Goal: Task Accomplishment & Management: Manage account settings

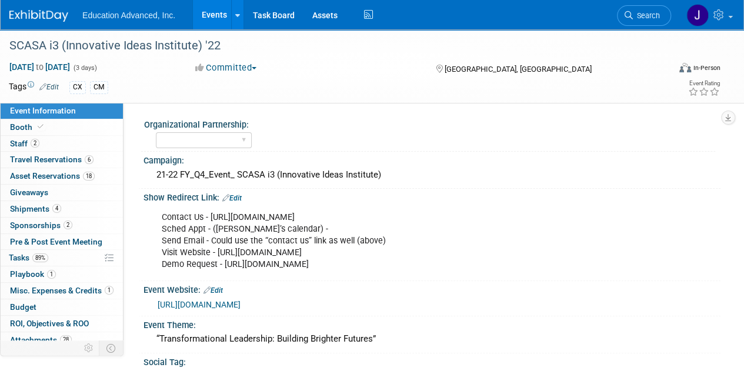
click at [218, 16] on link "Events" at bounding box center [214, 14] width 43 height 29
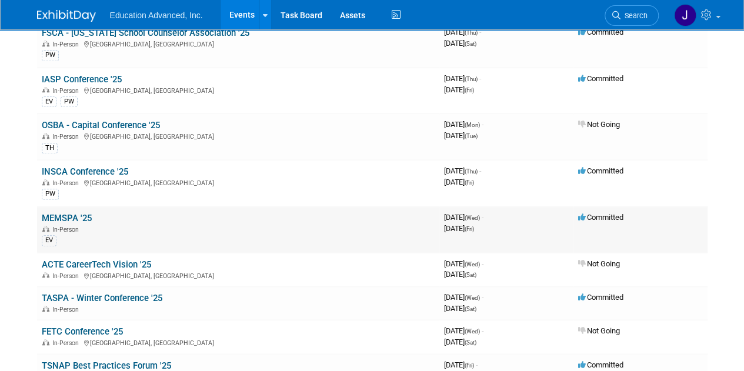
scroll to position [471, 0]
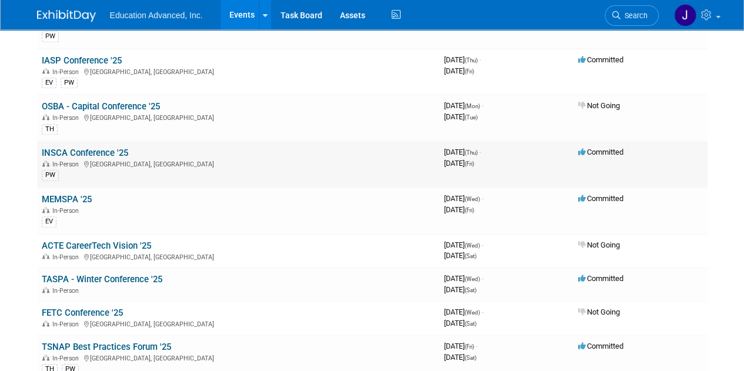
click at [85, 141] on td "INSCA Conference '25 In-Person [GEOGRAPHIC_DATA], [GEOGRAPHIC_DATA] PW" at bounding box center [238, 164] width 402 height 46
click at [91, 148] on link "INSCA Conference '25" at bounding box center [85, 153] width 86 height 11
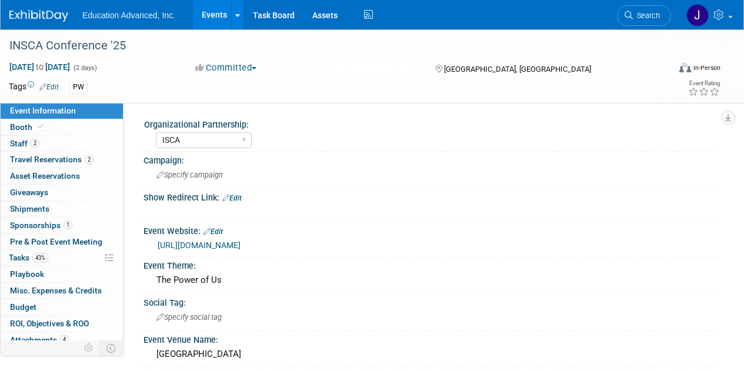
select select "ISCA"
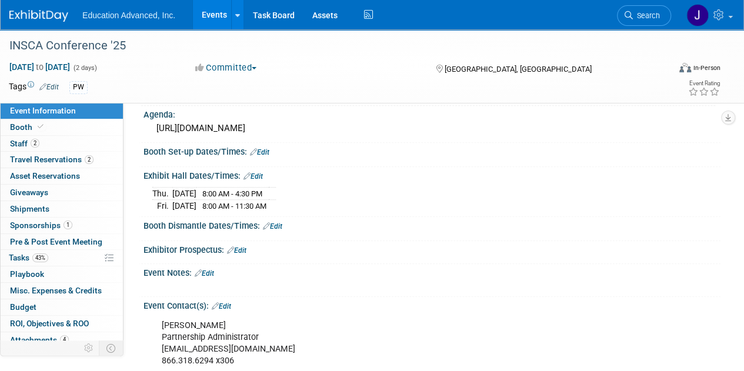
scroll to position [412, 0]
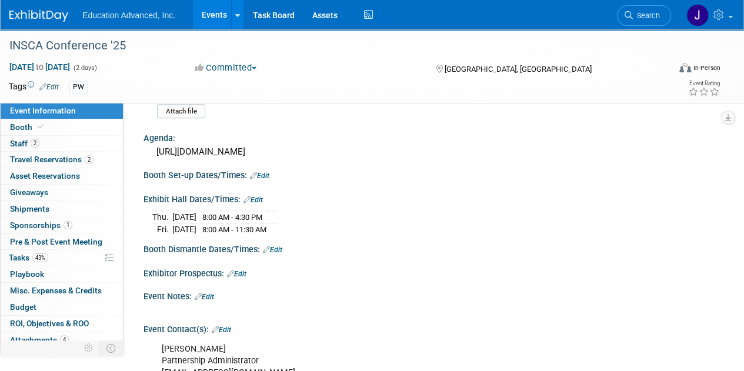
click at [266, 172] on link "Edit" at bounding box center [259, 176] width 19 height 8
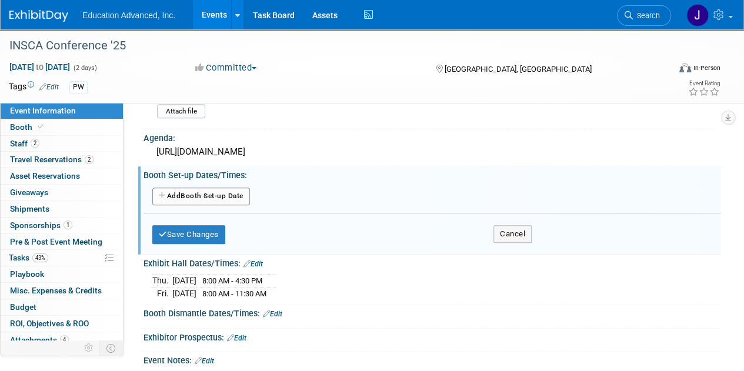
click at [208, 193] on button "Add Another Booth Set-up Date" at bounding box center [201, 197] width 98 height 18
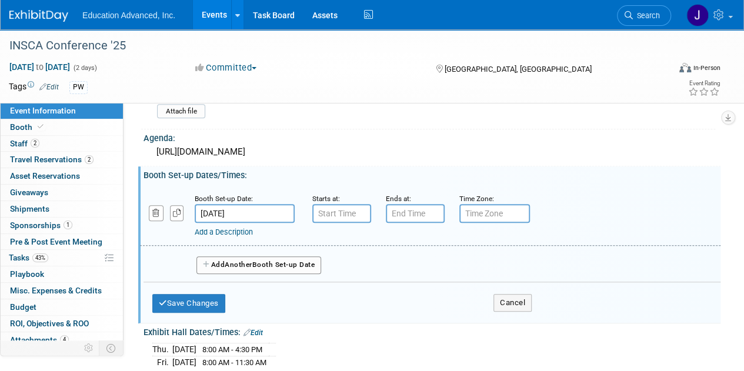
click at [252, 208] on input "[DATE]" at bounding box center [245, 213] width 100 height 19
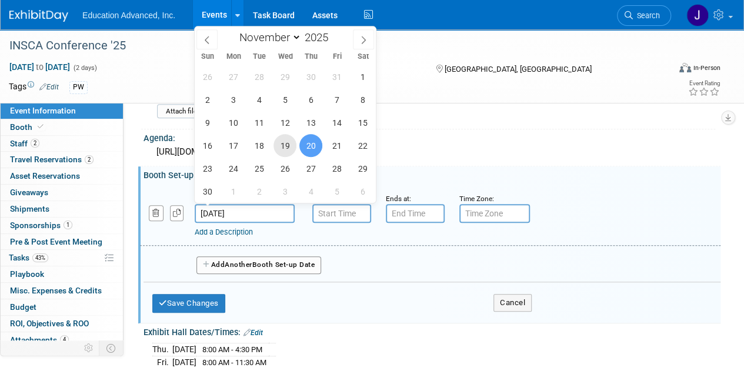
click at [285, 146] on span "19" at bounding box center [285, 145] width 23 height 23
type input "[DATE]"
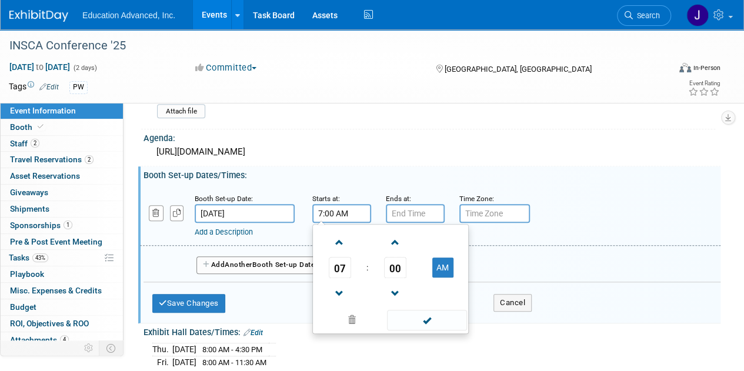
click at [327, 214] on input "7:00 AM" at bounding box center [341, 213] width 59 height 19
click at [338, 235] on span at bounding box center [339, 242] width 21 height 21
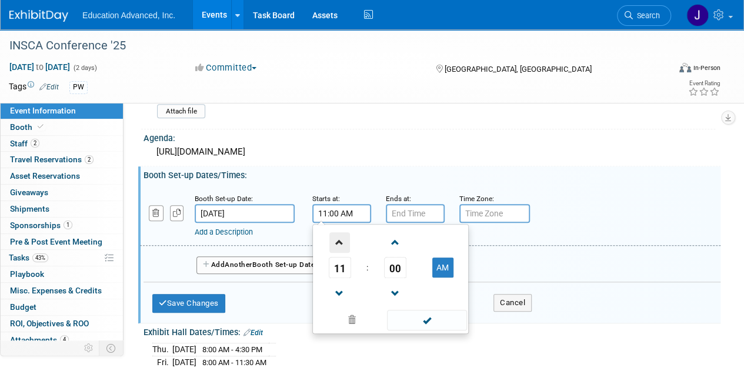
click at [338, 235] on span at bounding box center [339, 242] width 21 height 21
type input "12:00 PM"
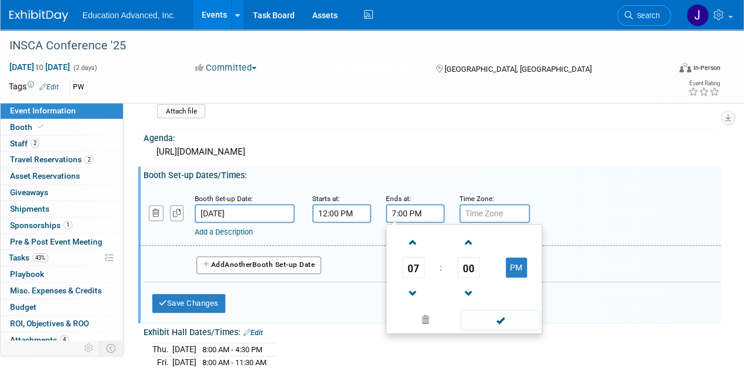
click at [421, 212] on input "7:00 PM" at bounding box center [415, 213] width 59 height 19
click at [415, 290] on span at bounding box center [413, 294] width 21 height 21
type input "6:00 PM"
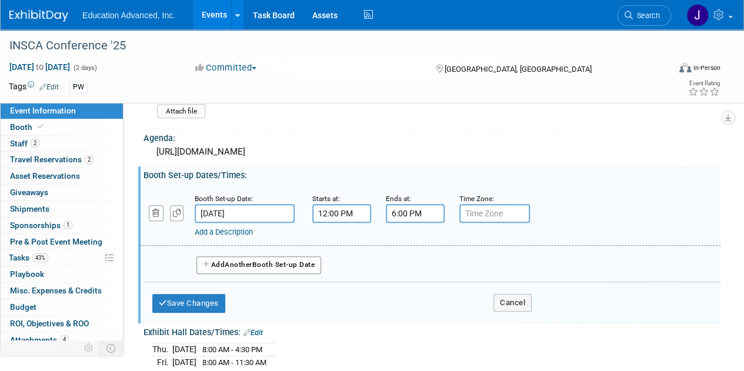
click at [484, 206] on input "text" at bounding box center [494, 213] width 71 height 19
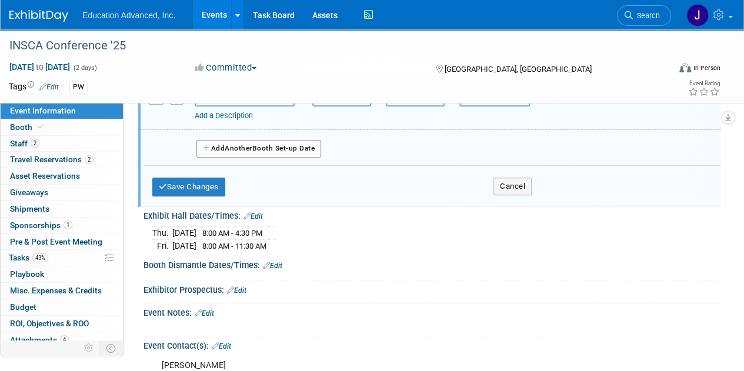
scroll to position [529, 0]
type input "EST"
click at [186, 182] on button "Save Changes" at bounding box center [188, 185] width 73 height 19
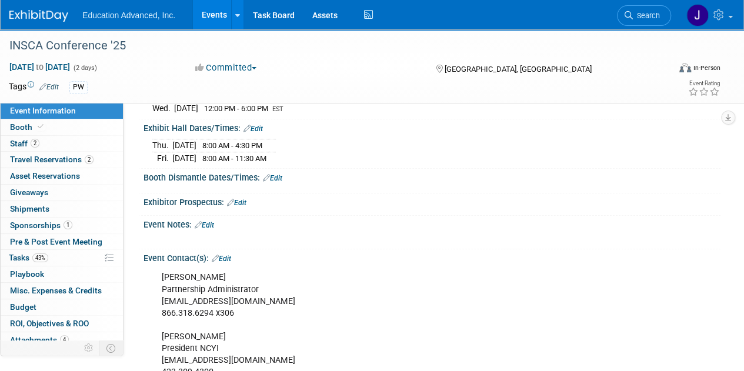
scroll to position [471, 0]
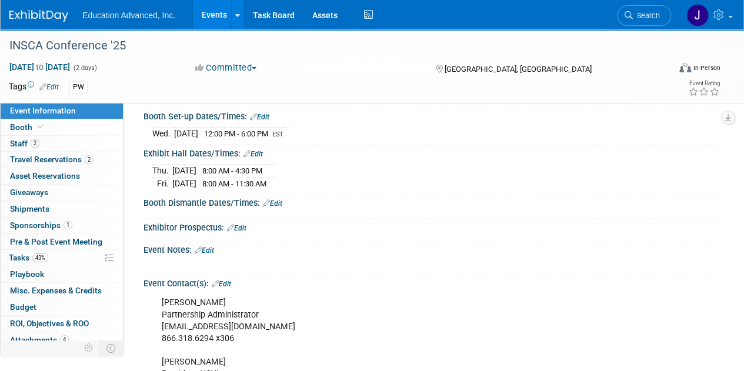
click at [275, 199] on link "Edit" at bounding box center [272, 203] width 19 height 8
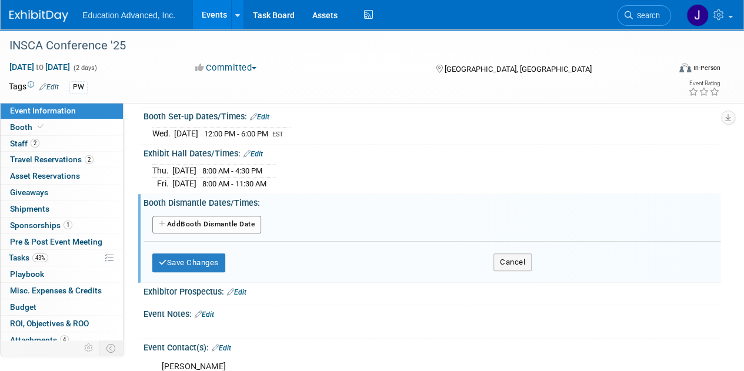
click at [206, 219] on button "Add Another Booth Dismantle Date" at bounding box center [206, 225] width 109 height 18
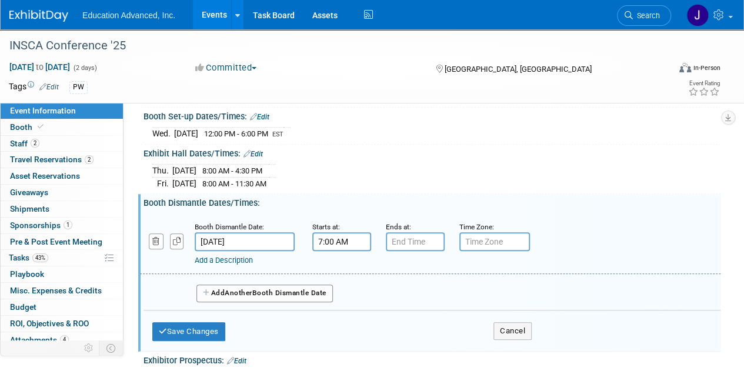
click at [329, 236] on input "7:00 AM" at bounding box center [341, 241] width 59 height 19
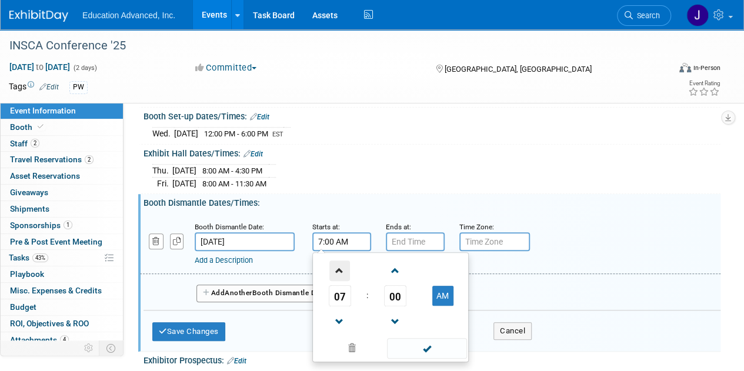
click at [340, 271] on span at bounding box center [339, 271] width 21 height 21
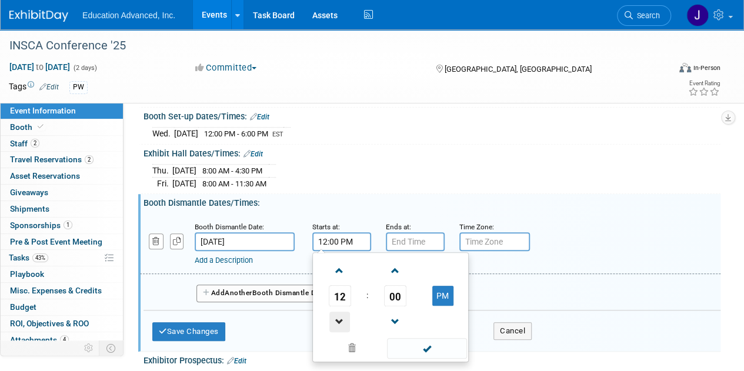
click at [342, 317] on span at bounding box center [339, 322] width 21 height 21
click at [395, 264] on span at bounding box center [395, 271] width 21 height 21
click at [394, 262] on span at bounding box center [395, 271] width 21 height 21
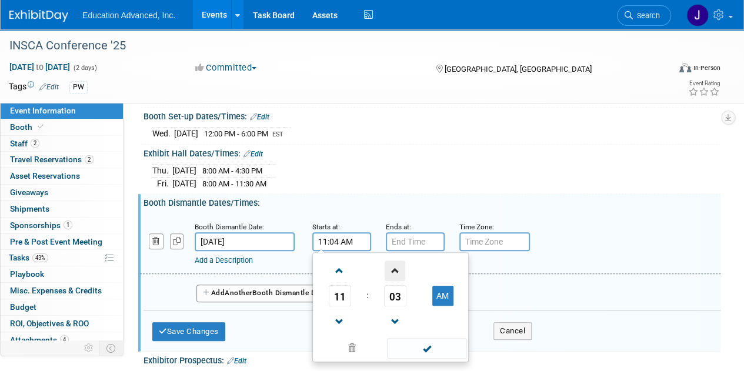
click at [394, 262] on span at bounding box center [395, 271] width 21 height 21
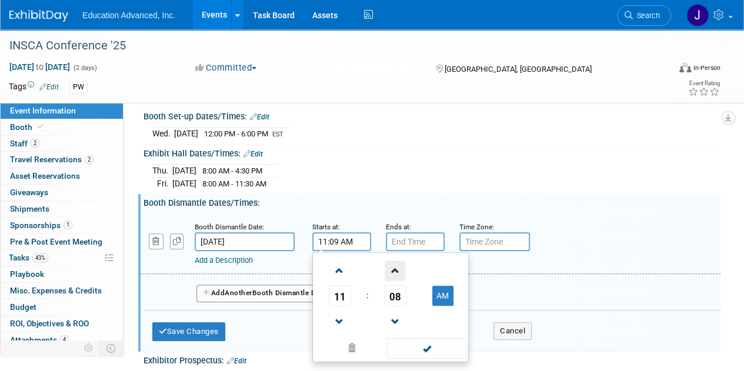
click at [394, 262] on span at bounding box center [395, 271] width 21 height 21
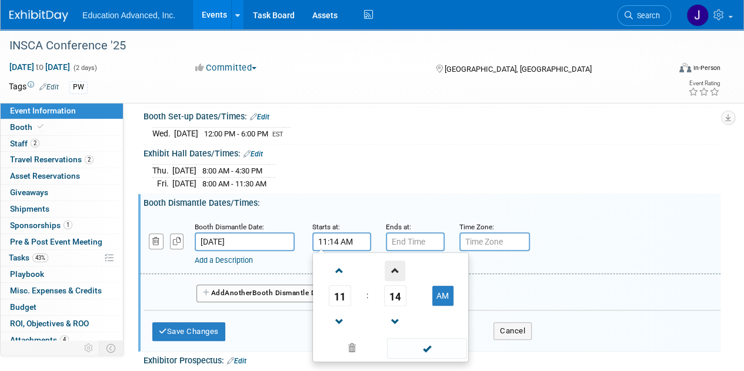
click at [394, 262] on span at bounding box center [395, 271] width 21 height 21
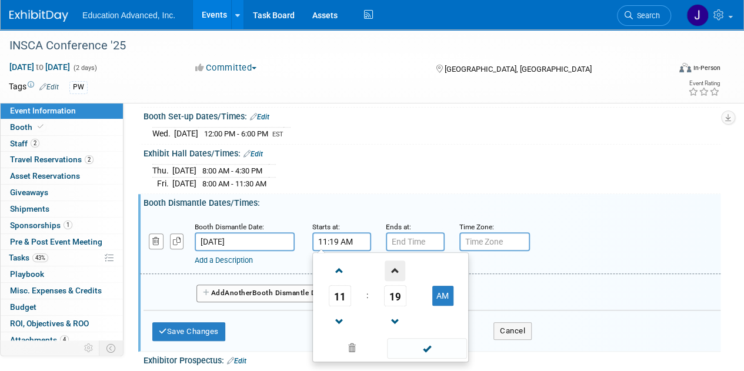
click at [394, 262] on span at bounding box center [395, 271] width 21 height 21
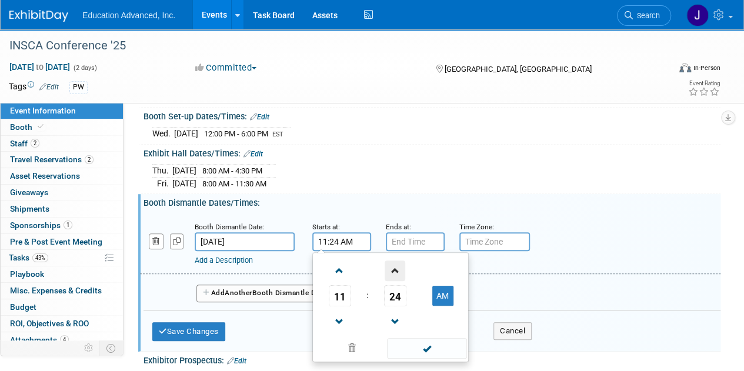
click at [394, 262] on span at bounding box center [395, 271] width 21 height 21
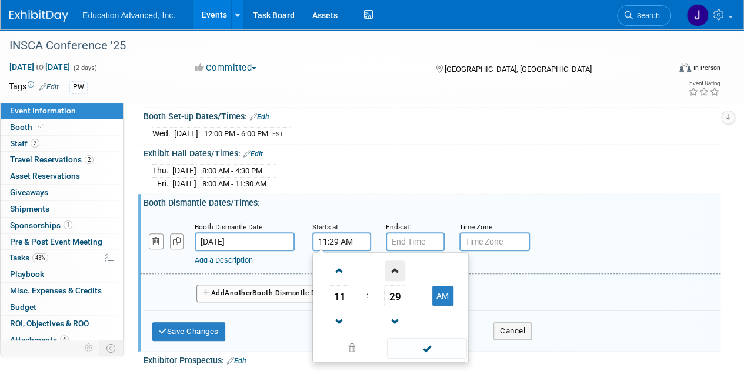
click at [394, 262] on span at bounding box center [395, 271] width 21 height 21
click at [434, 287] on button "AM" at bounding box center [442, 296] width 21 height 20
click at [438, 293] on button "PM" at bounding box center [442, 296] width 21 height 20
type input "11:30 AM"
click at [416, 236] on input "7:00 PM" at bounding box center [415, 241] width 59 height 19
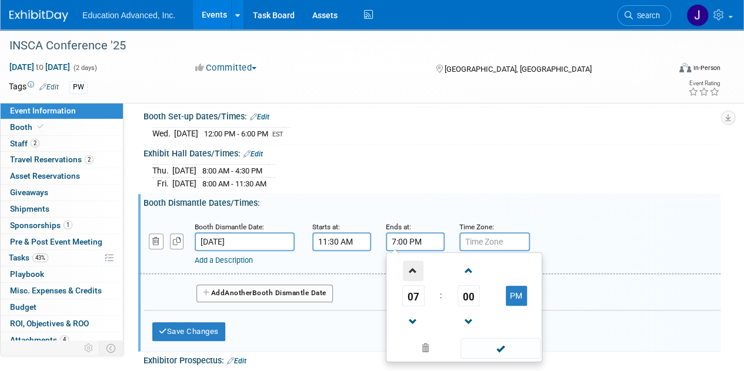
click at [413, 265] on span at bounding box center [413, 271] width 21 height 21
click at [413, 264] on span at bounding box center [413, 271] width 21 height 21
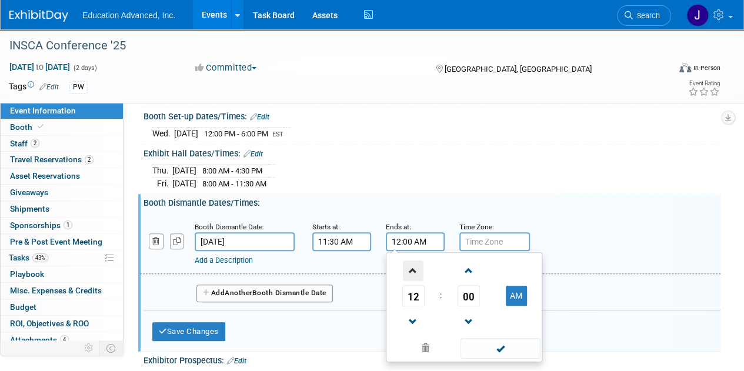
click at [412, 264] on span at bounding box center [413, 271] width 21 height 21
click at [521, 295] on button "AM" at bounding box center [516, 296] width 21 height 20
type input "2:00 PM"
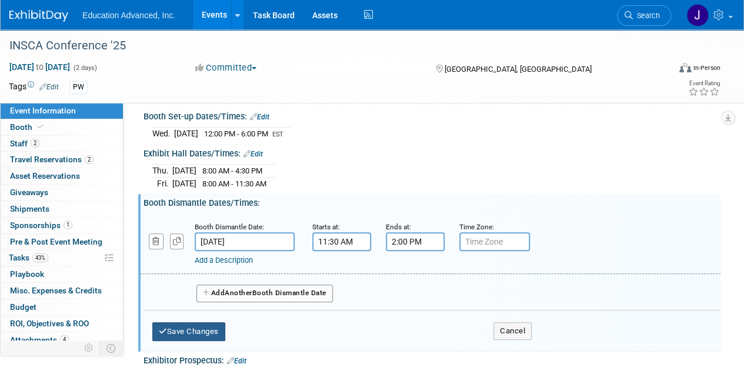
click at [213, 324] on button "Save Changes" at bounding box center [188, 331] width 73 height 19
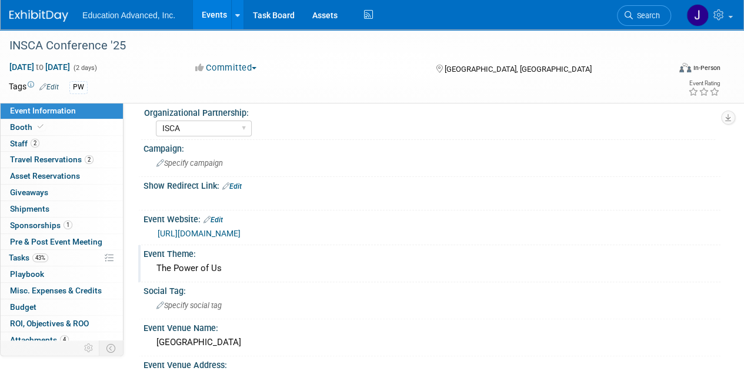
scroll to position [0, 0]
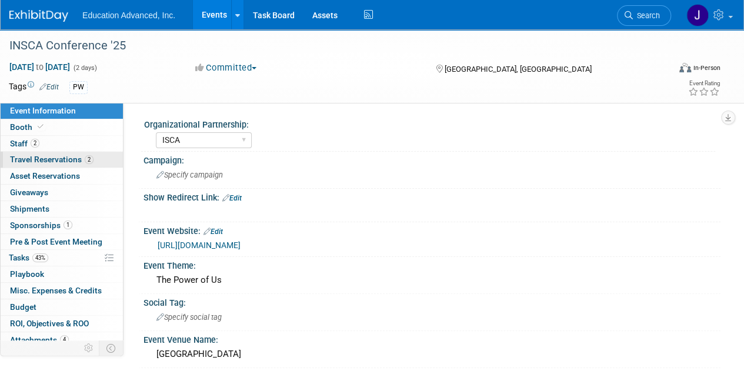
click at [41, 156] on span "Travel Reservations 2" at bounding box center [52, 159] width 84 height 9
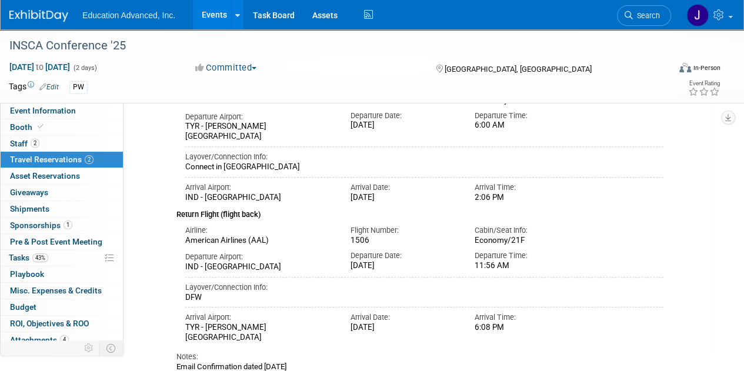
scroll to position [244, 0]
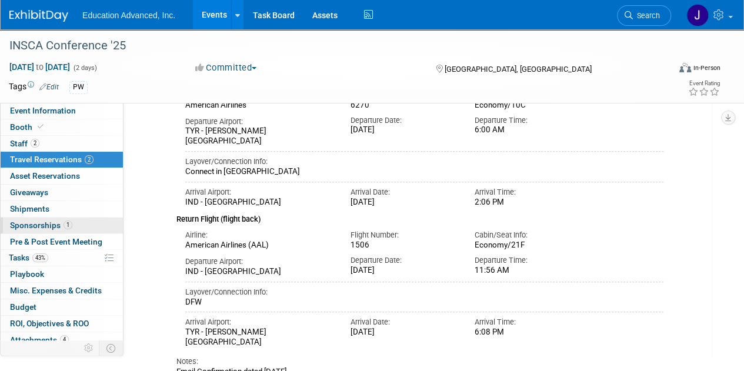
click at [34, 222] on span "Sponsorships 1" at bounding box center [41, 225] width 62 height 9
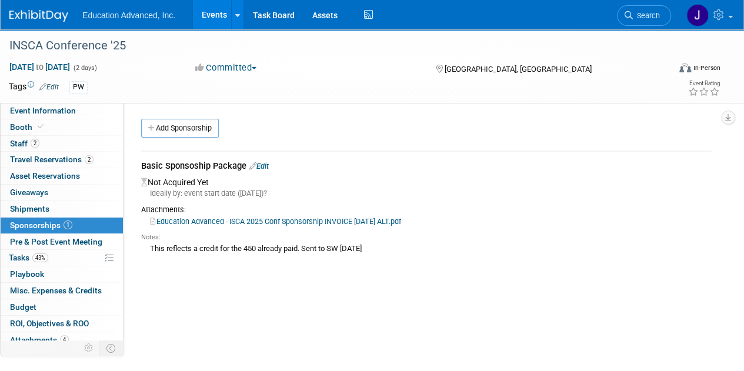
click at [256, 163] on icon at bounding box center [252, 166] width 7 height 8
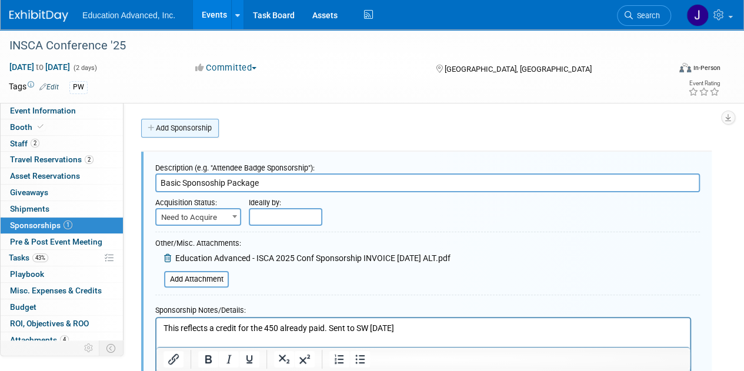
click at [191, 124] on link "Add Sponsorship" at bounding box center [180, 128] width 78 height 19
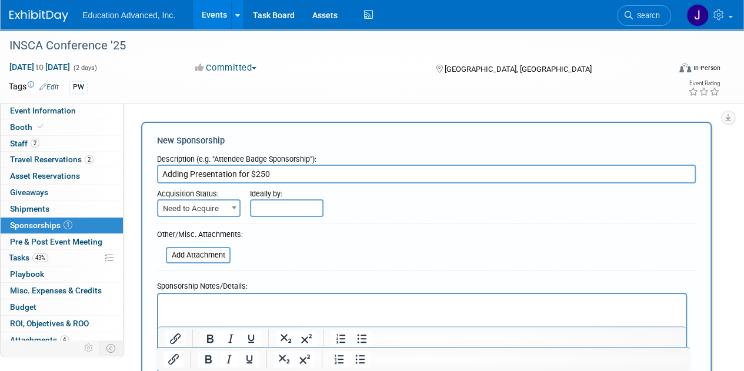
type input "Adding Presentation for $250"
click at [214, 203] on span "Need to Acquire" at bounding box center [198, 209] width 81 height 16
click at [261, 209] on input "text" at bounding box center [287, 208] width 74 height 18
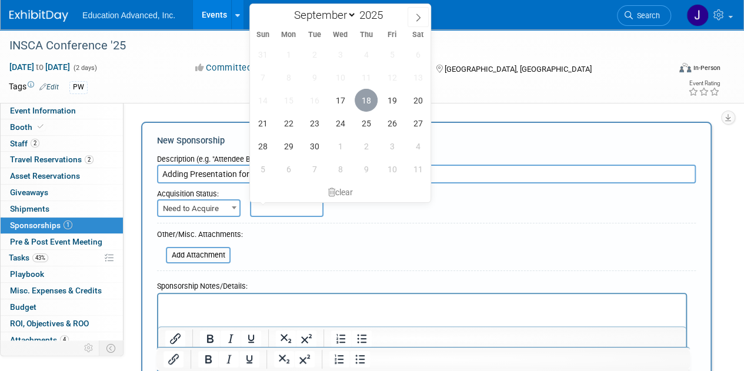
click at [365, 97] on span "18" at bounding box center [366, 100] width 23 height 23
type input "[DATE]"
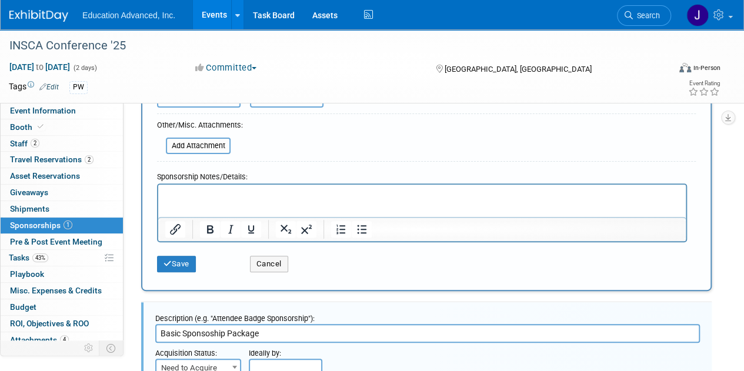
scroll to position [118, 0]
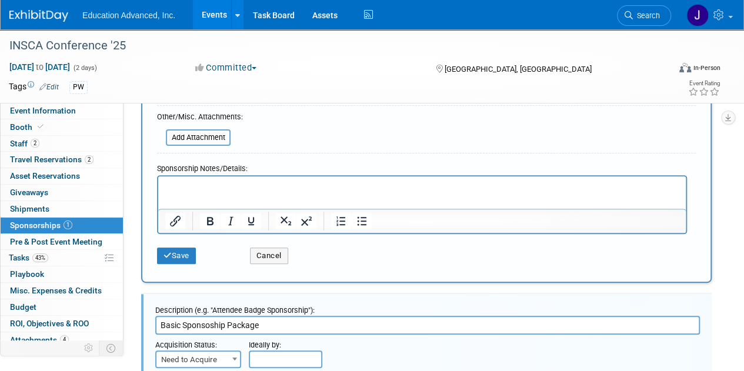
click at [205, 191] on p "Rich Text Area. Press ALT-0 for help." at bounding box center [422, 187] width 514 height 12
drag, startPoint x: 202, startPoint y: 163, endPoint x: 204, endPoint y: 156, distance: 6.6
click at [204, 156] on form "Description (e.g. "Attendee Badge Sponsorship"): Adding Presentation for $250 A…" at bounding box center [426, 150] width 539 height 239
click at [188, 182] on p "Rich Text Area. Press ALT-0 for help." at bounding box center [422, 187] width 514 height 12
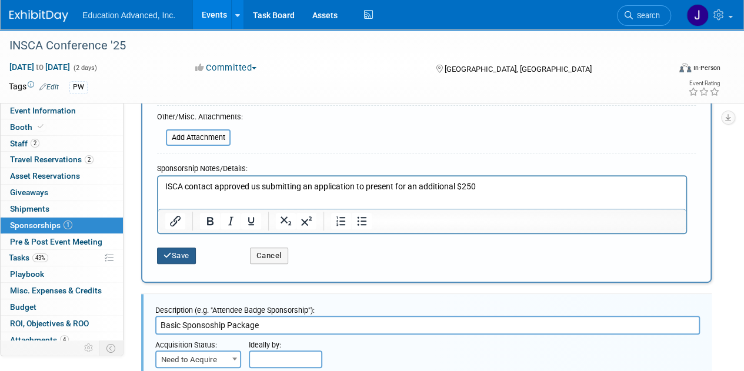
click at [169, 259] on button "Save" at bounding box center [176, 256] width 39 height 16
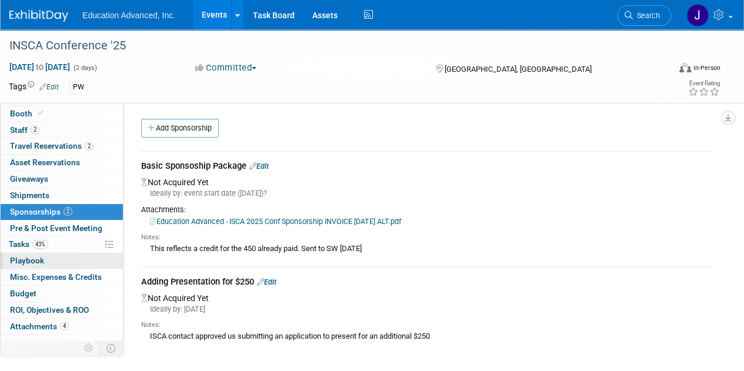
scroll to position [21, 0]
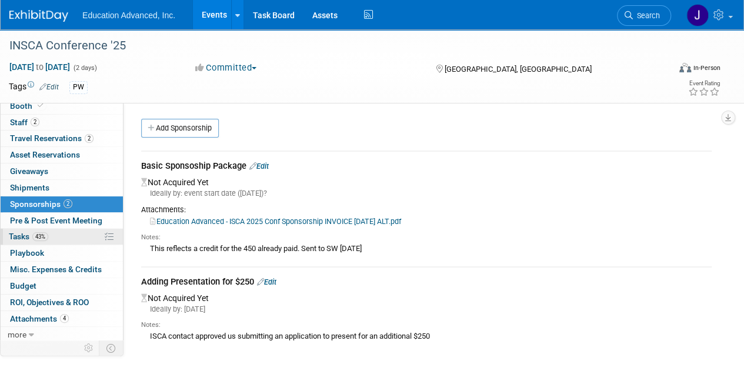
click at [19, 232] on span "Tasks 43%" at bounding box center [28, 236] width 39 height 9
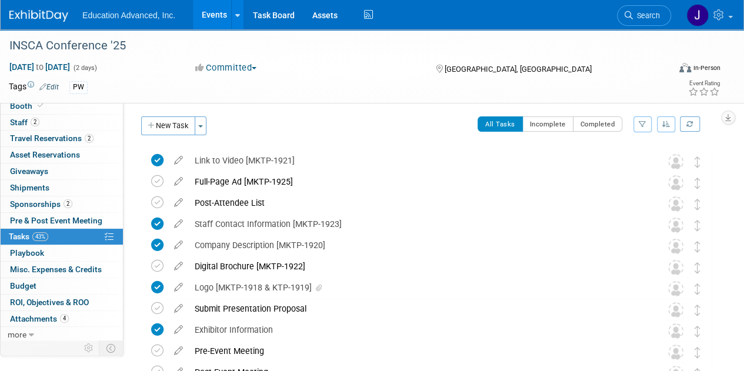
scroll to position [0, 0]
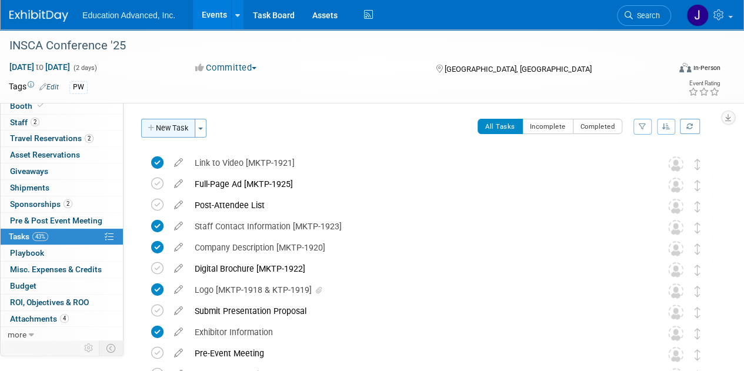
click at [174, 129] on button "New Task" at bounding box center [168, 128] width 54 height 19
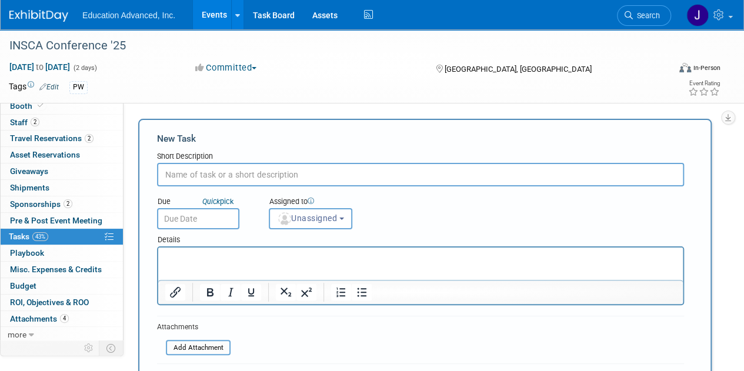
click at [235, 79] on div "Tags Edit PW" at bounding box center [304, 88] width 590 height 18
click at [188, 174] on input "text" at bounding box center [420, 175] width 527 height 24
type input "Contact prospective co-presentors for panel discussion"
click at [312, 218] on span "Unassigned" at bounding box center [307, 218] width 60 height 9
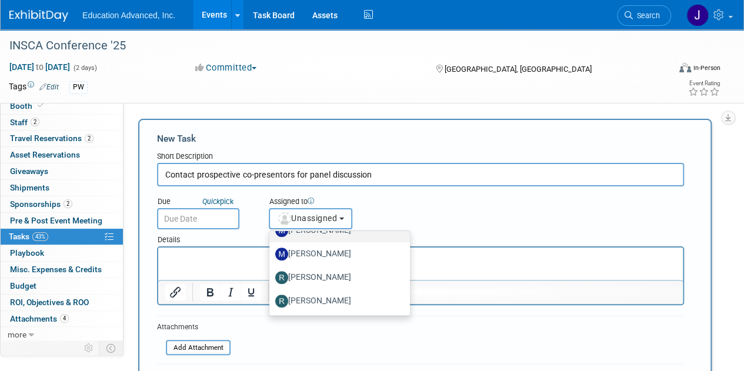
scroll to position [465, 0]
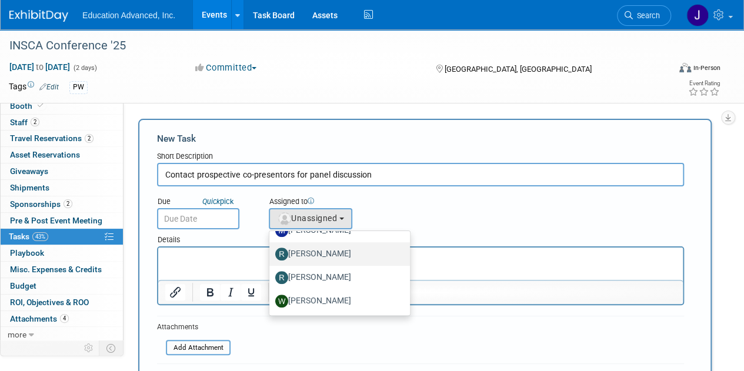
click at [324, 256] on label "[PERSON_NAME]" at bounding box center [336, 254] width 123 height 19
click at [271, 256] on input "[PERSON_NAME]" at bounding box center [268, 253] width 8 height 8
select select "88fb1956-f9fd-47e9-ba3e-9cf35e0b5f77"
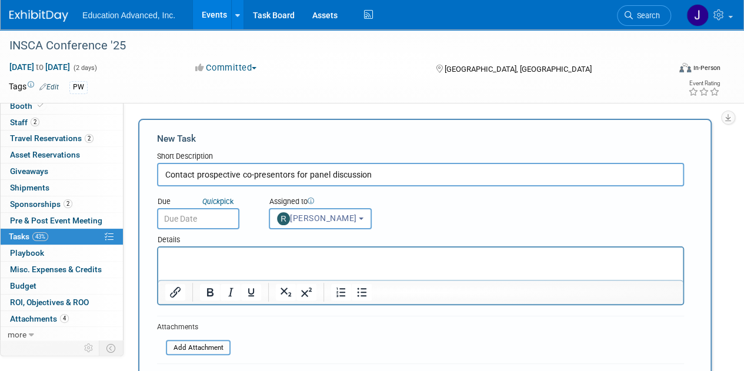
click at [239, 258] on p "Rich Text Area. Press ALT-0 for help." at bounding box center [420, 258] width 511 height 12
click at [372, 176] on input "Contact prospective co-presentors for panel discussion" at bounding box center [420, 175] width 527 height 24
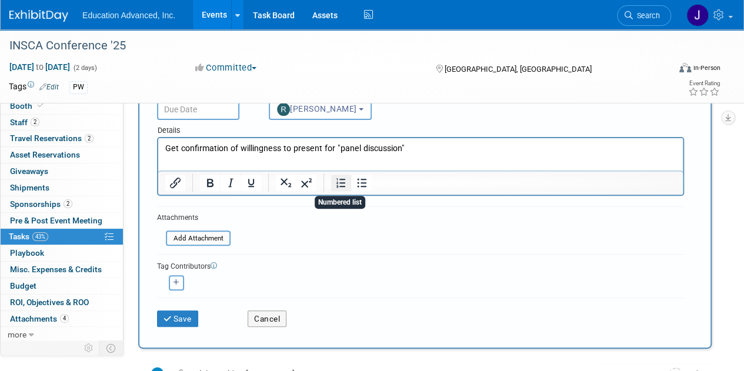
scroll to position [118, 0]
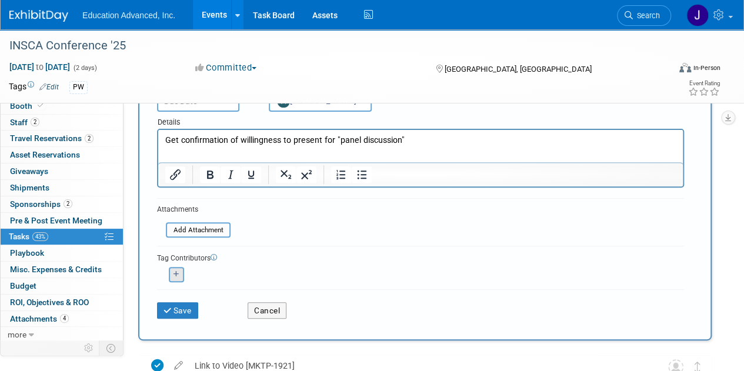
type input "Contact prospective co-presentors for panel discussion; plan session details al…"
click at [176, 272] on icon "button" at bounding box center [177, 274] width 6 height 6
select select
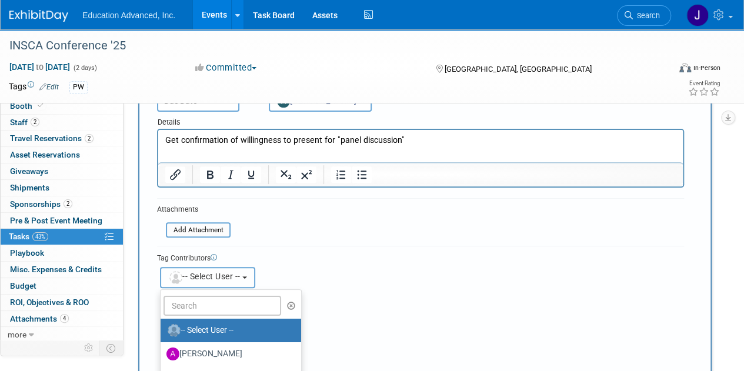
click at [192, 274] on span "-- Select User --" at bounding box center [204, 276] width 72 height 9
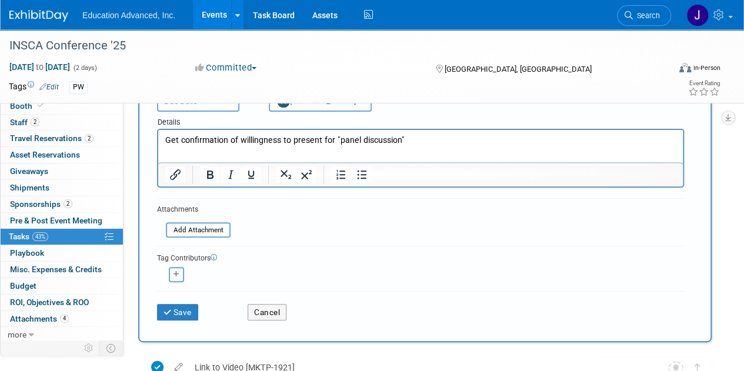
click at [177, 274] on icon "button" at bounding box center [177, 274] width 6 height 6
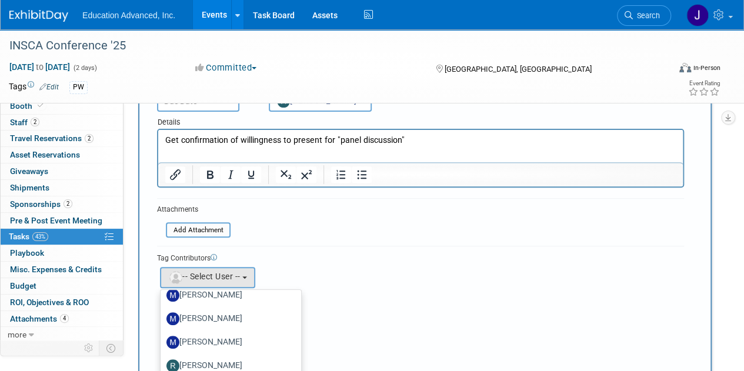
scroll to position [465, 0]
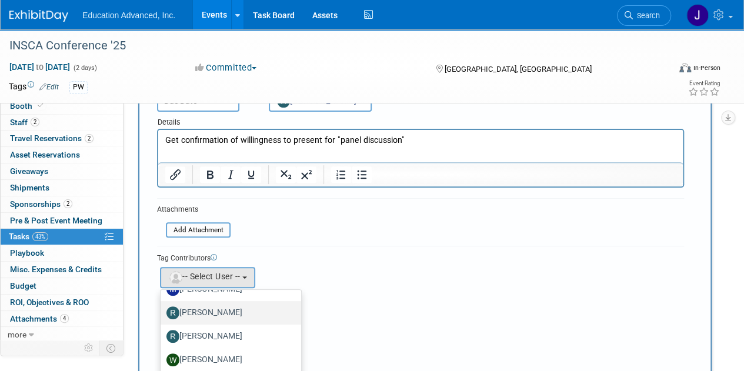
click at [218, 309] on label "[PERSON_NAME]" at bounding box center [227, 313] width 123 height 19
click at [162, 309] on input "[PERSON_NAME]" at bounding box center [159, 312] width 8 height 8
select select "88fb1956-f9fd-47e9-ba3e-9cf35e0b5f77"
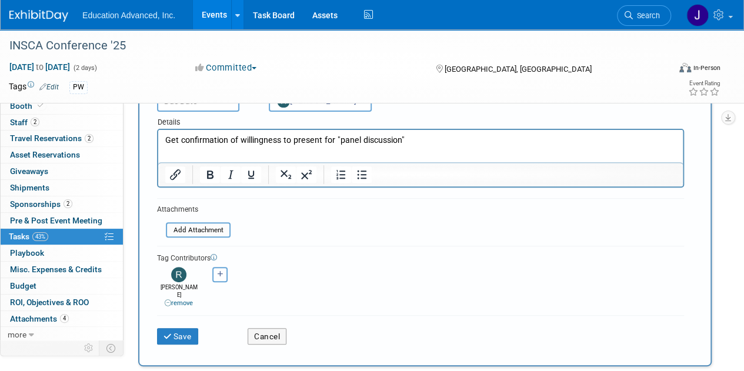
click at [226, 275] on button "button" at bounding box center [219, 274] width 15 height 15
select select
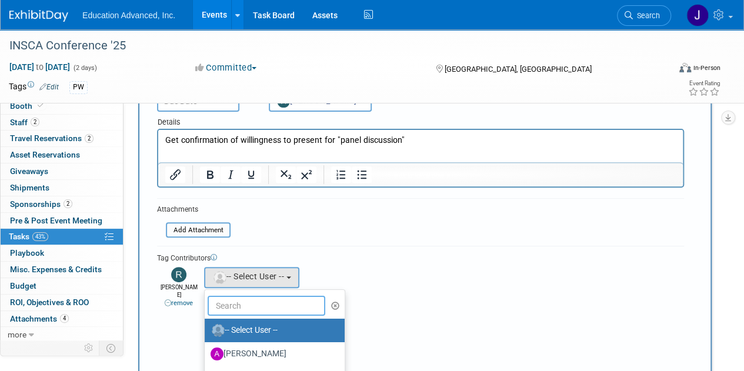
click at [233, 301] on input "text" at bounding box center [267, 306] width 118 height 20
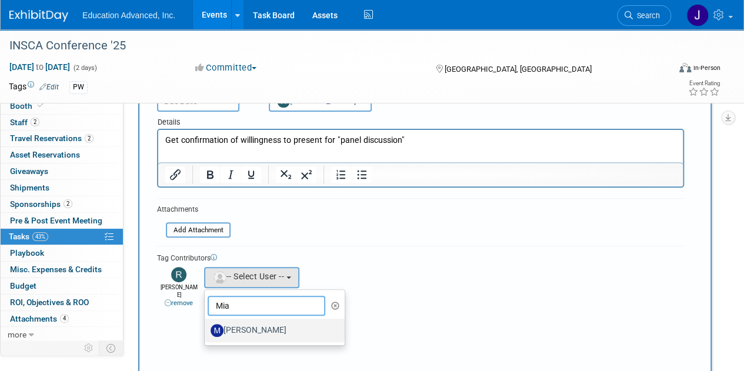
type input "Mia"
click at [235, 331] on label "[PERSON_NAME]" at bounding box center [272, 330] width 123 height 19
click at [206, 331] on input "[PERSON_NAME]" at bounding box center [203, 329] width 8 height 8
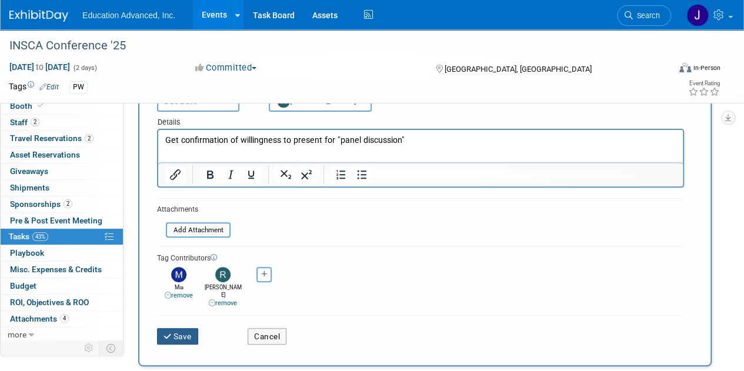
click at [179, 328] on button "Save" at bounding box center [177, 336] width 41 height 16
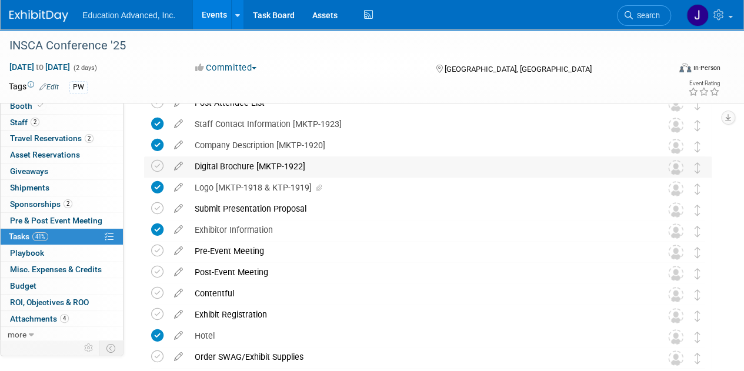
scroll to position [235, 0]
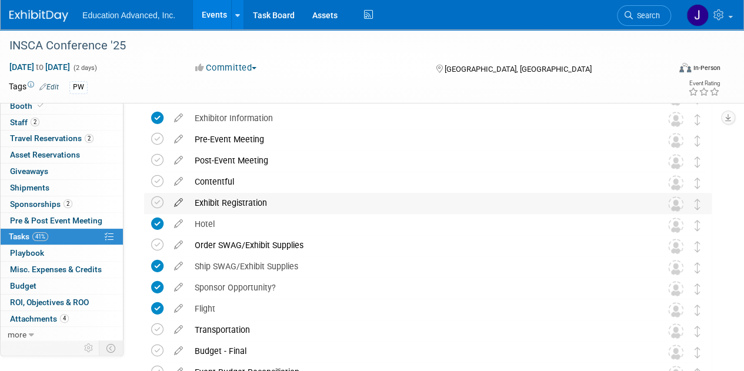
click at [178, 204] on icon at bounding box center [178, 200] width 21 height 15
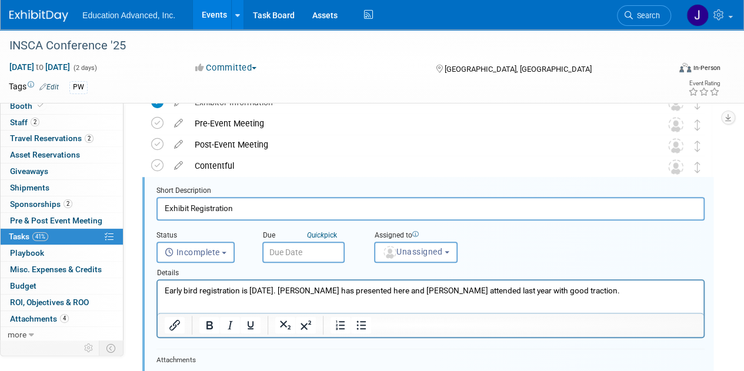
scroll to position [255, 0]
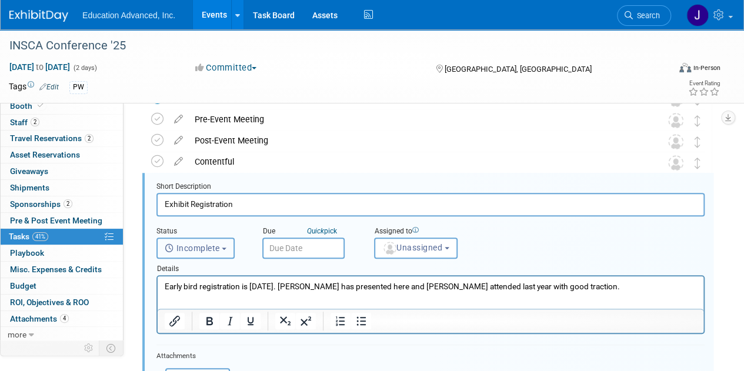
click at [220, 247] on span "Incomplete" at bounding box center [192, 248] width 55 height 9
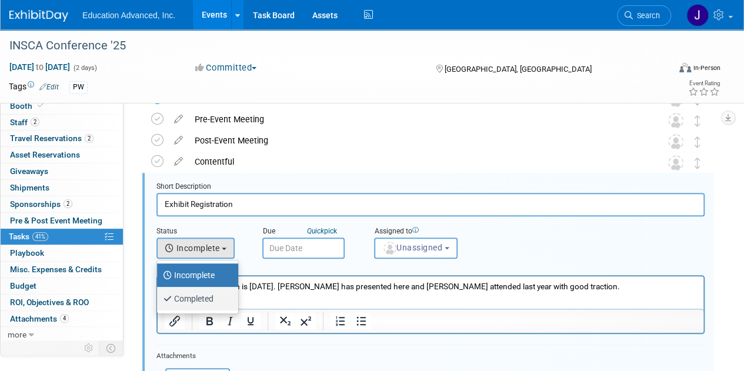
click at [202, 298] on label "Completed" at bounding box center [195, 298] width 64 height 19
click at [159, 298] on input "Completed" at bounding box center [155, 298] width 8 height 8
select select "3"
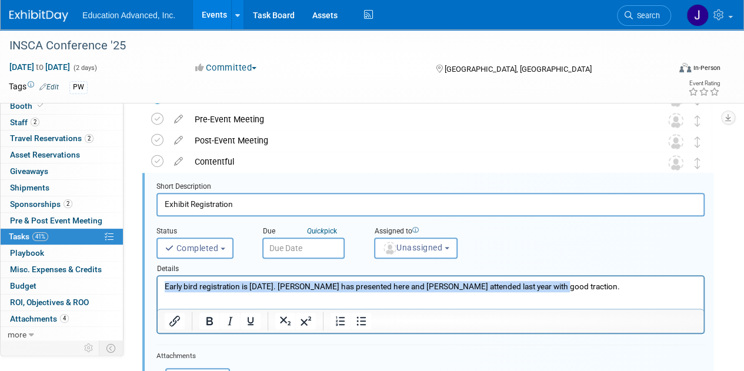
drag, startPoint x: 164, startPoint y: 287, endPoint x: 741, endPoint y: 585, distance: 649.9
click at [584, 292] on html "Early bird registration is [DATE]. [PERSON_NAME] has presented here and [PERSON…" at bounding box center [431, 285] width 546 height 16
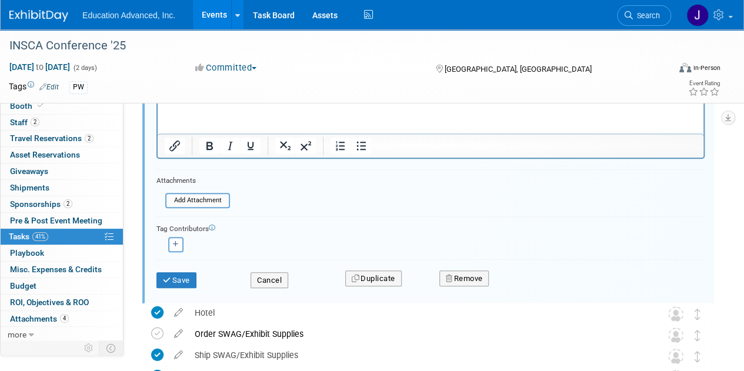
scroll to position [432, 0]
click at [176, 236] on button "button" at bounding box center [175, 243] width 15 height 15
select select
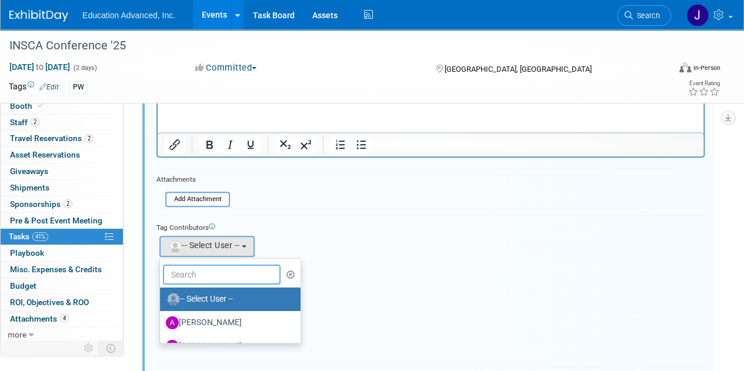
click at [203, 274] on input "text" at bounding box center [222, 275] width 118 height 20
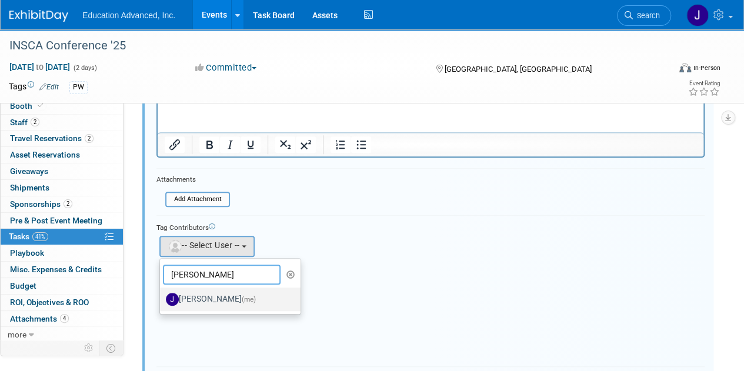
type input "[PERSON_NAME]"
click at [207, 298] on label "[PERSON_NAME] (me)" at bounding box center [227, 299] width 123 height 19
click at [162, 298] on input "[PERSON_NAME] (me)" at bounding box center [158, 298] width 8 height 8
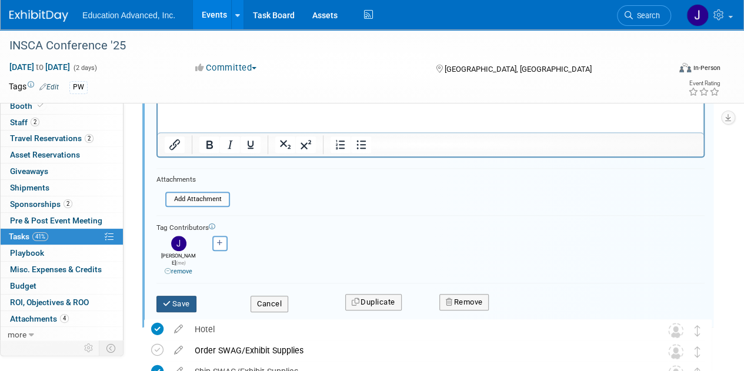
click at [166, 300] on icon "submit" at bounding box center [167, 304] width 9 height 8
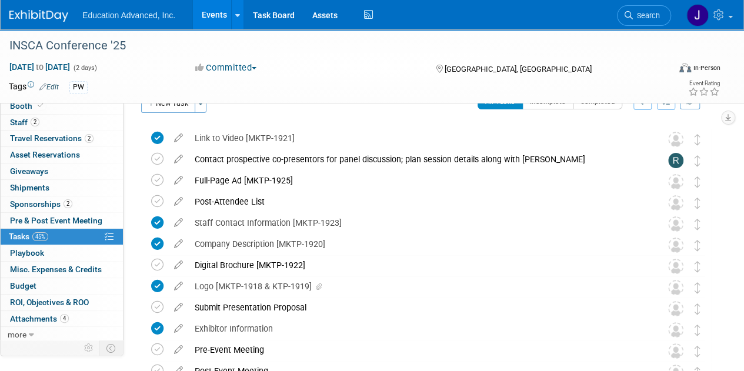
scroll to position [0, 0]
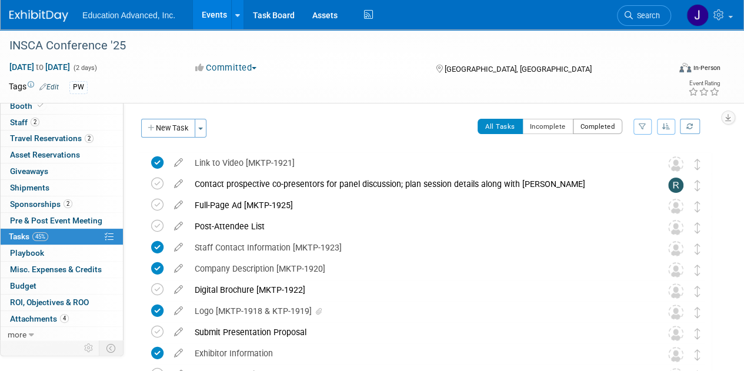
click at [593, 128] on button "Completed" at bounding box center [598, 126] width 50 height 15
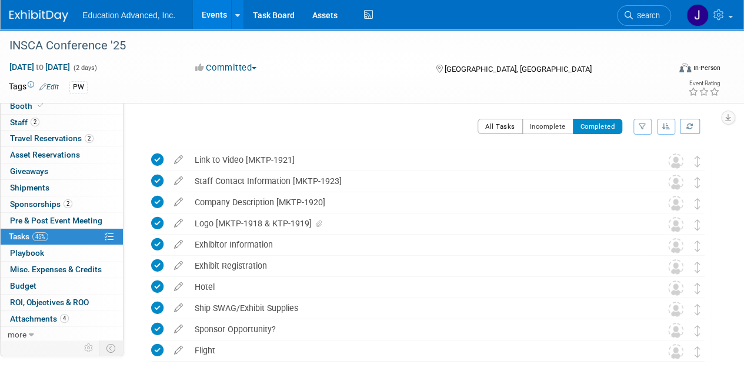
click at [502, 121] on button "All Tasks" at bounding box center [500, 126] width 45 height 15
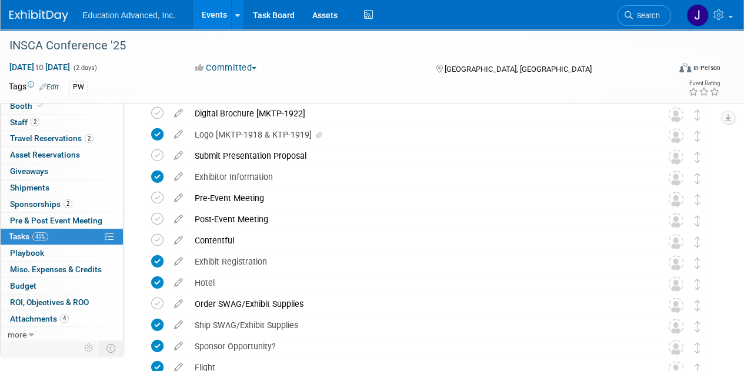
scroll to position [235, 0]
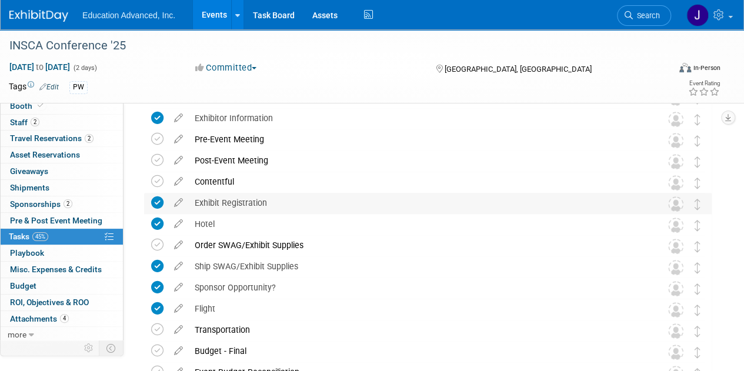
click at [672, 204] on img at bounding box center [675, 203] width 15 height 15
click at [178, 204] on icon at bounding box center [178, 200] width 21 height 15
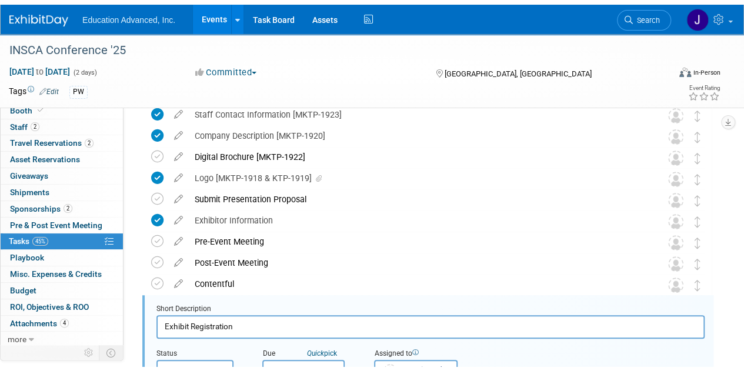
scroll to position [314, 0]
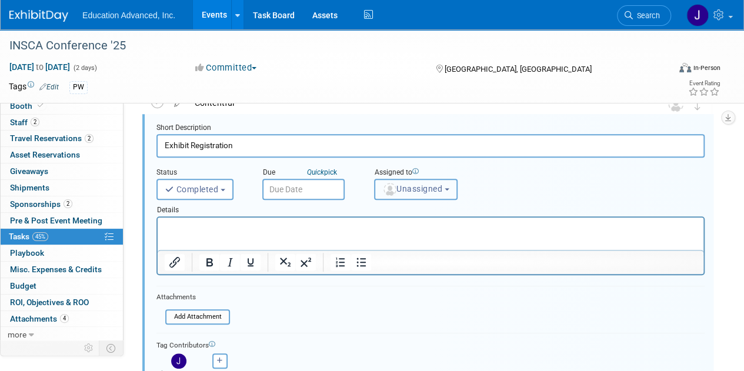
click at [442, 187] on span "Unassigned" at bounding box center [412, 188] width 60 height 9
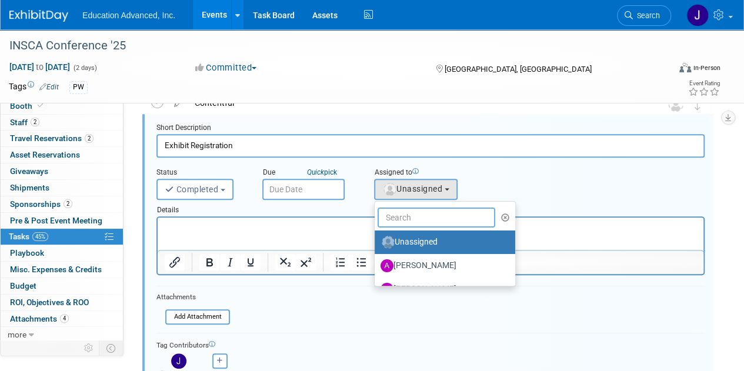
click at [430, 218] on input "text" at bounding box center [437, 218] width 118 height 20
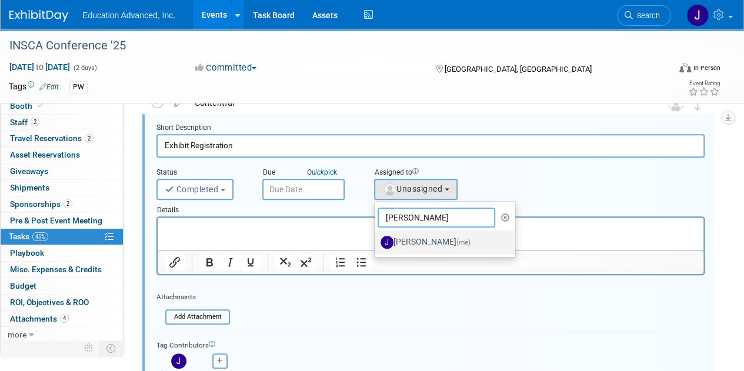
type input "[PERSON_NAME]"
click at [424, 239] on label "[PERSON_NAME] (me)" at bounding box center [442, 242] width 123 height 19
click at [377, 239] on input "[PERSON_NAME] (me)" at bounding box center [373, 241] width 8 height 8
select select "74227384-084b-4ad1-aed8-fb100e5d7279"
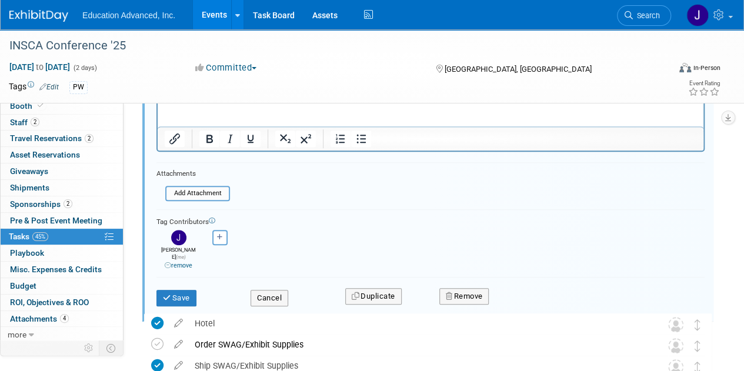
scroll to position [549, 0]
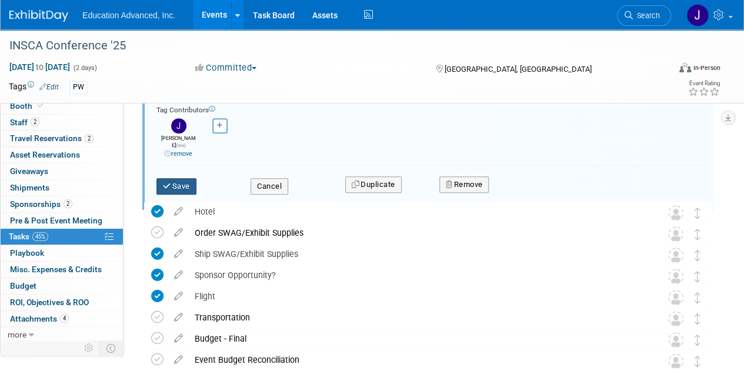
click at [166, 182] on icon "submit" at bounding box center [167, 186] width 9 height 8
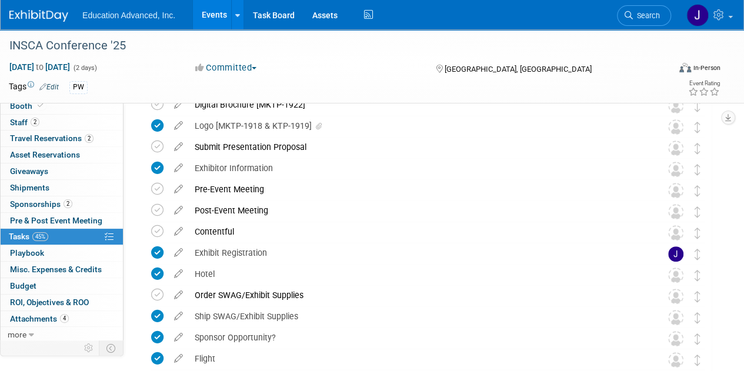
scroll to position [260, 0]
